Goal: Book appointment/travel/reservation

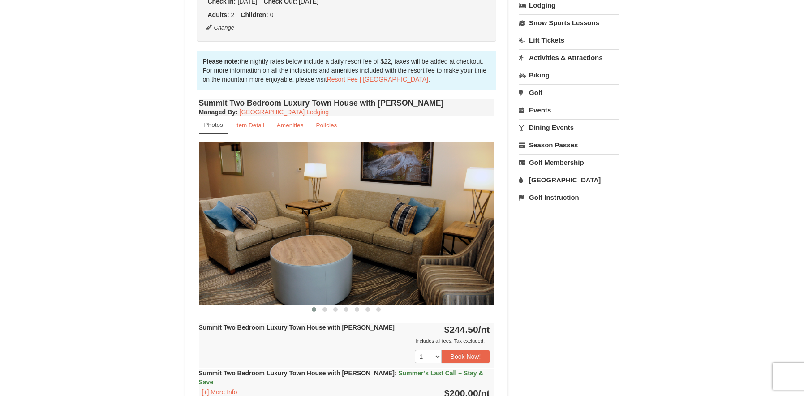
scroll to position [223, 0]
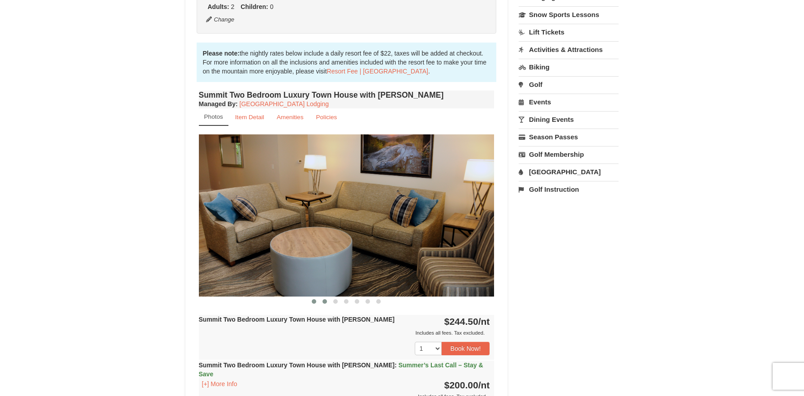
click at [323, 302] on span at bounding box center [324, 301] width 4 height 4
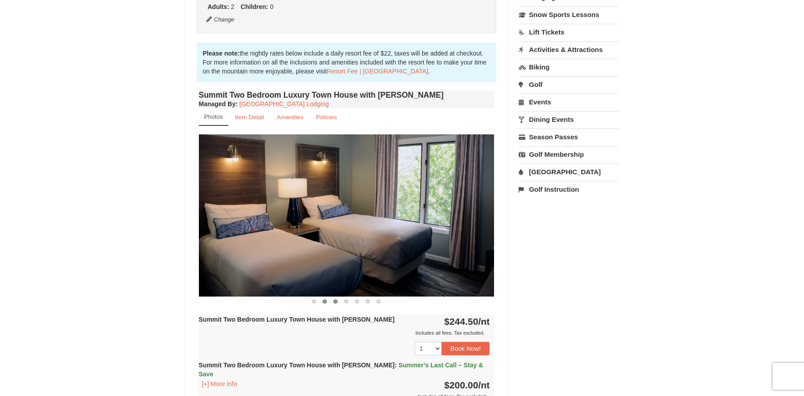
click at [336, 303] on span at bounding box center [335, 301] width 4 height 4
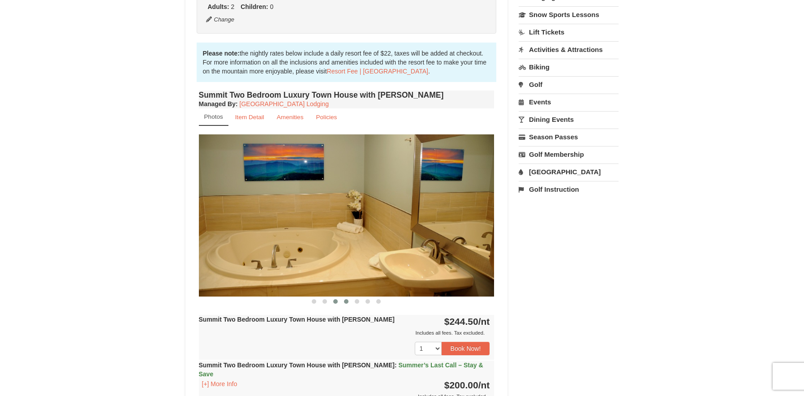
click at [347, 301] on span at bounding box center [346, 301] width 4 height 4
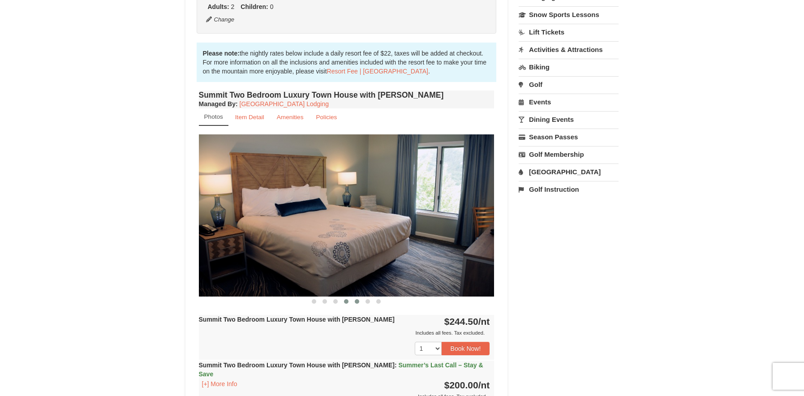
click at [357, 302] on span at bounding box center [357, 301] width 4 height 4
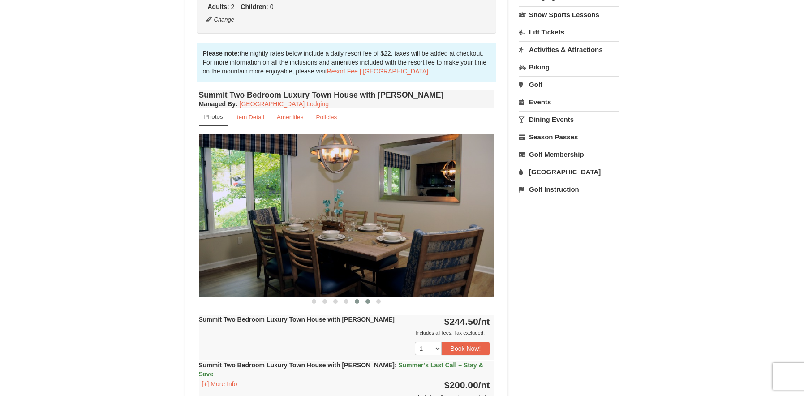
click at [368, 303] on span at bounding box center [367, 301] width 4 height 4
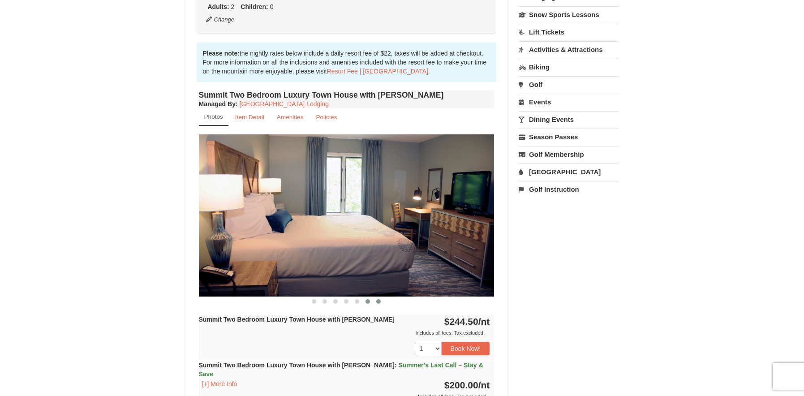
click at [382, 303] on button at bounding box center [378, 301] width 11 height 9
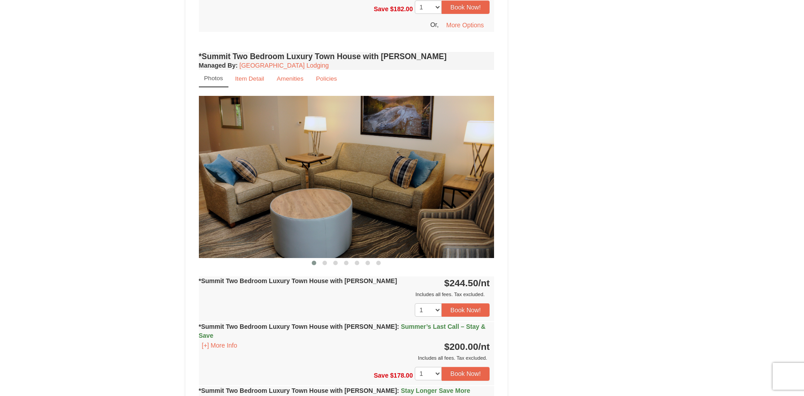
scroll to position [761, 0]
click at [323, 260] on span at bounding box center [324, 262] width 4 height 4
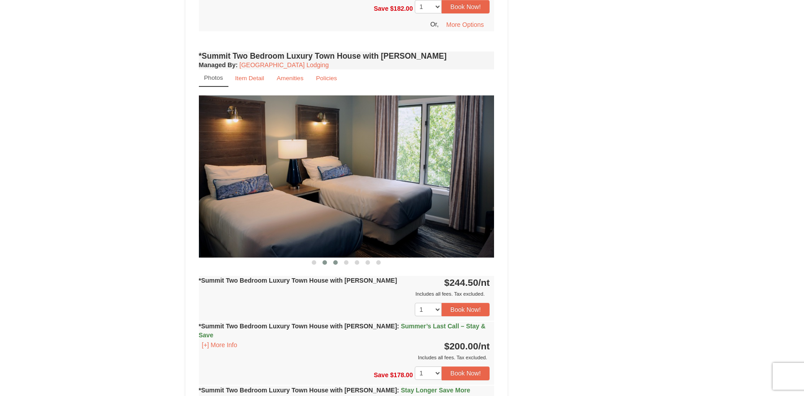
click at [334, 260] on span at bounding box center [335, 262] width 4 height 4
